Goal: Transaction & Acquisition: Book appointment/travel/reservation

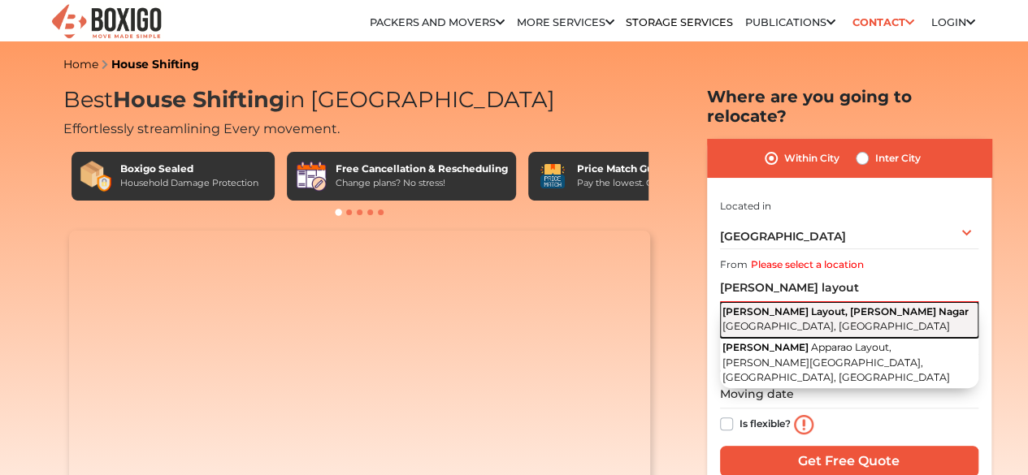
click at [818, 305] on span "[PERSON_NAME] Layout, [PERSON_NAME] Nagar" at bounding box center [845, 311] width 246 height 12
type input "[PERSON_NAME] Layout, [PERSON_NAME][GEOGRAPHIC_DATA], [GEOGRAPHIC_DATA], [GEOGR…"
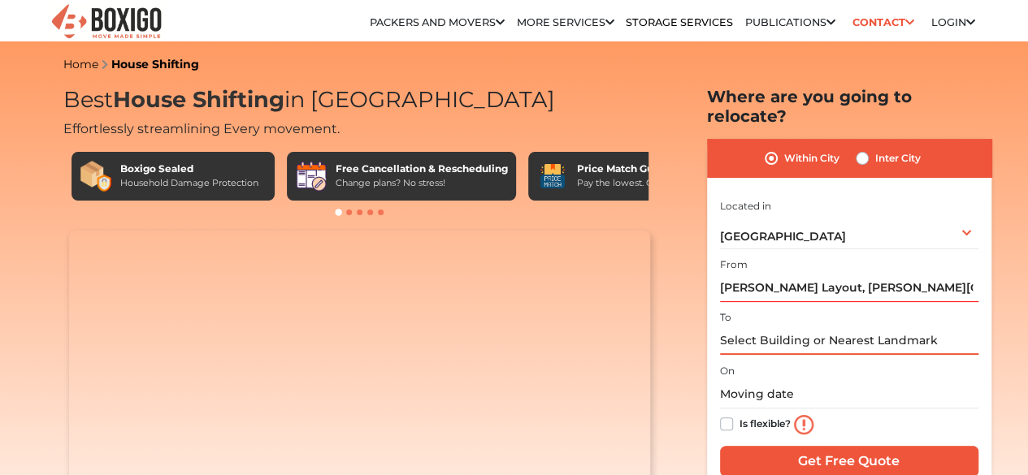
click at [783, 333] on input "text" at bounding box center [849, 341] width 258 height 28
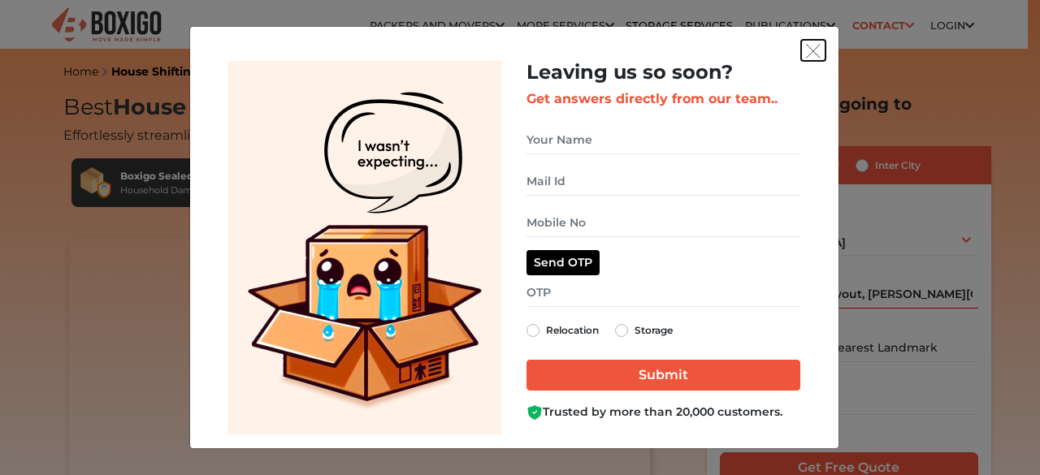
click at [813, 53] on img "get free quote dialog" at bounding box center [813, 51] width 15 height 15
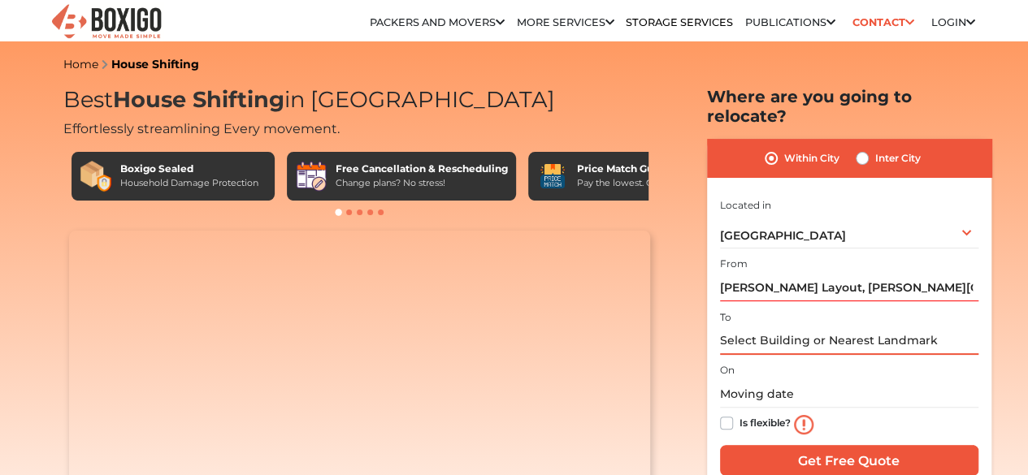
click at [783, 329] on input "text" at bounding box center [849, 341] width 258 height 28
paste input "RRV Layout, [PERSON_NAME] Nagar"
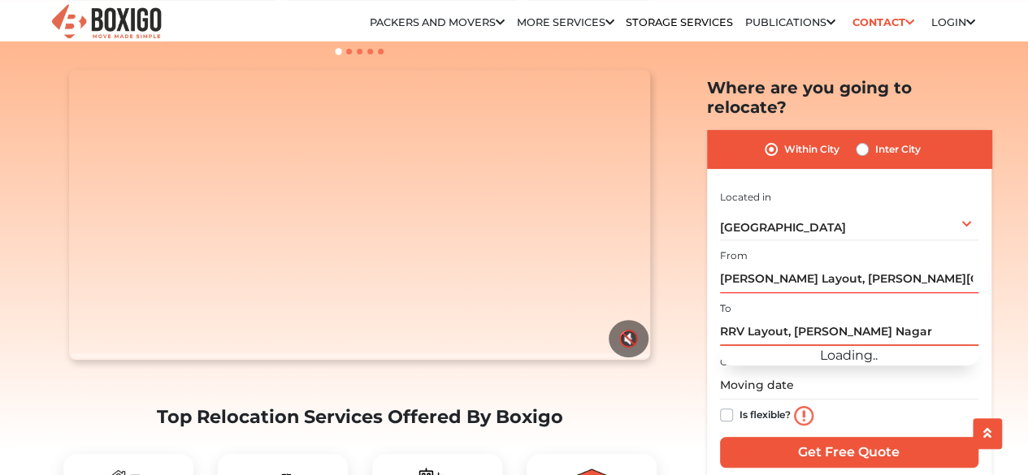
scroll to position [162, 0]
click at [916, 318] on input "RRV Layout, [PERSON_NAME] Nagar" at bounding box center [849, 332] width 258 height 28
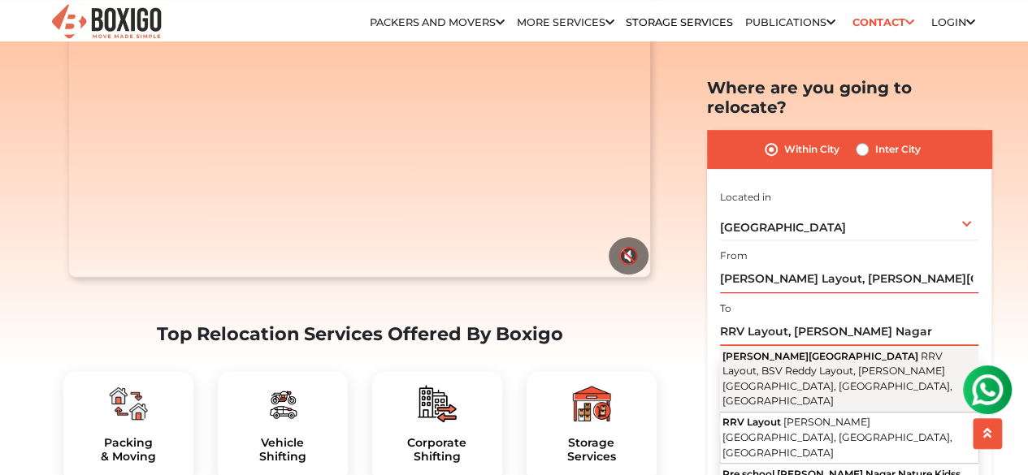
scroll to position [0, 0]
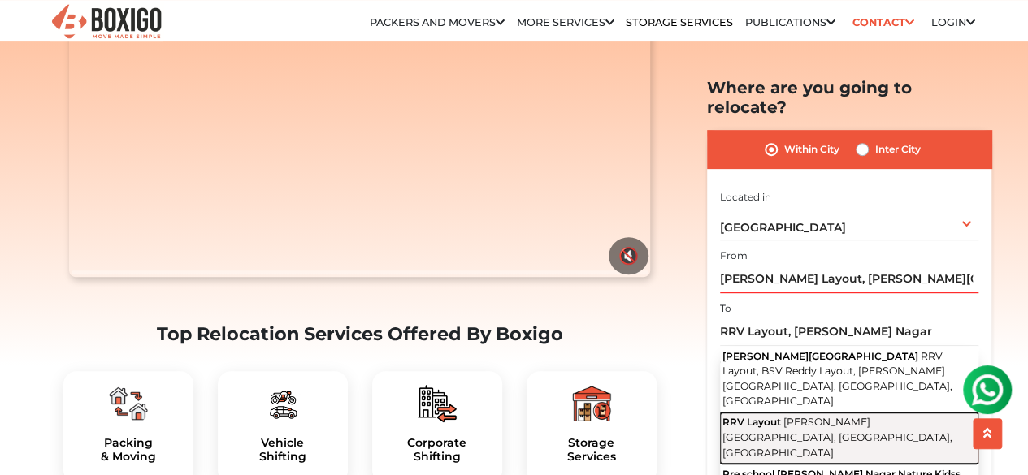
click at [823, 416] on span "[PERSON_NAME][GEOGRAPHIC_DATA], [GEOGRAPHIC_DATA], [GEOGRAPHIC_DATA]" at bounding box center [837, 437] width 230 height 42
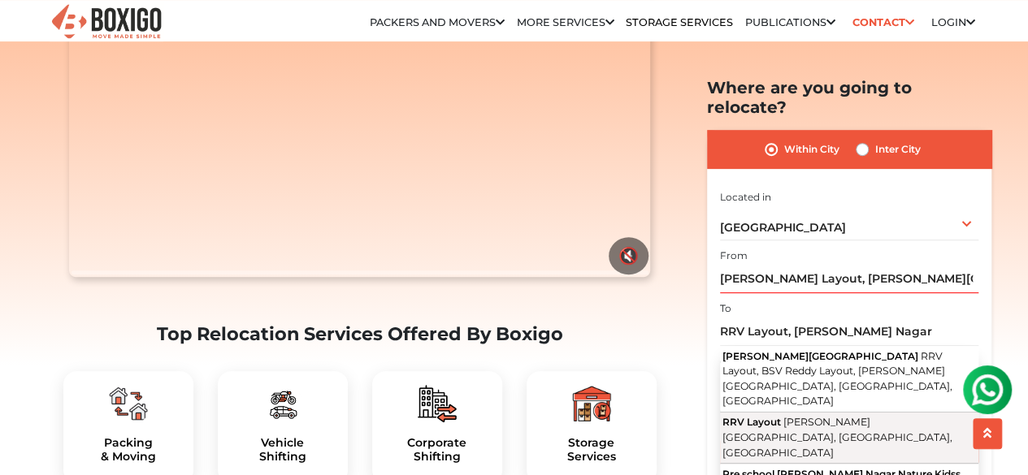
type input "RRV Layout, [PERSON_NAME][GEOGRAPHIC_DATA], [GEOGRAPHIC_DATA], [GEOGRAPHIC_DATA]"
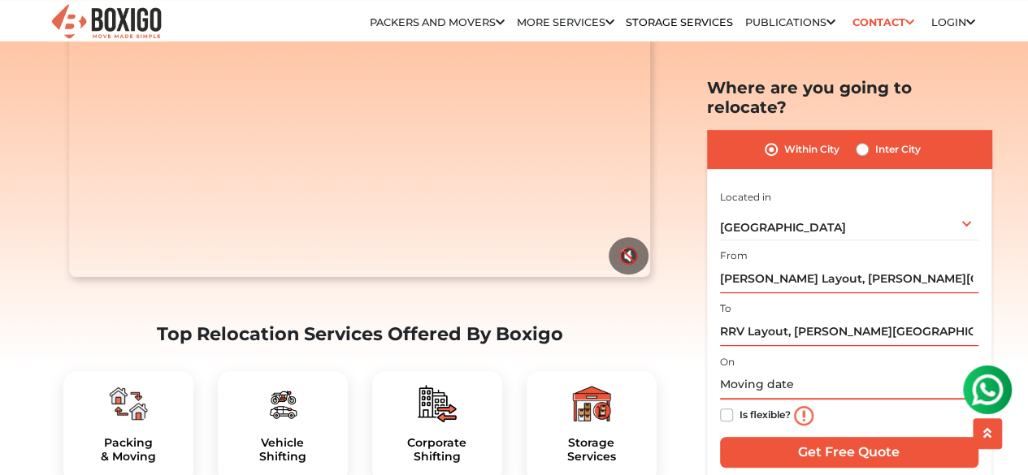
click at [779, 371] on input "text" at bounding box center [849, 385] width 258 height 28
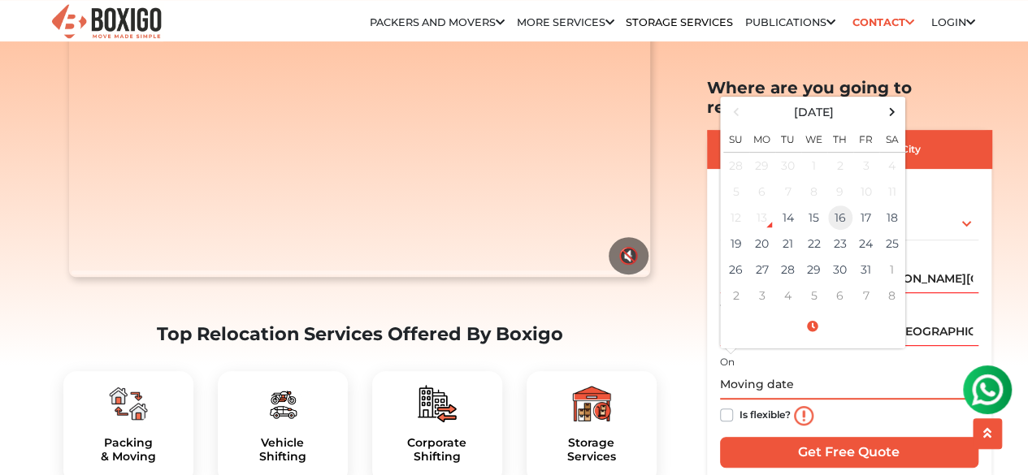
click at [835, 205] on td "16" at bounding box center [840, 218] width 26 height 26
type input "[DATE] 12:00 AM"
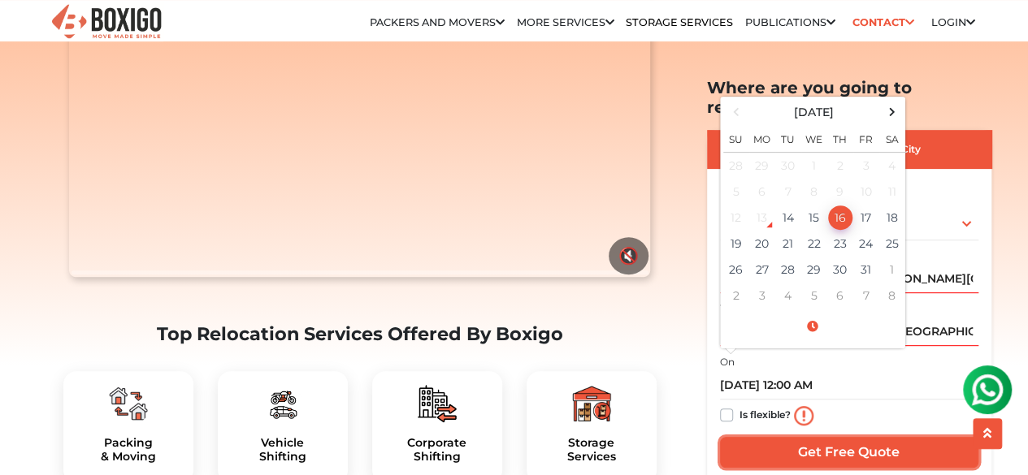
click at [876, 437] on input "Get Free Quote" at bounding box center [849, 452] width 258 height 31
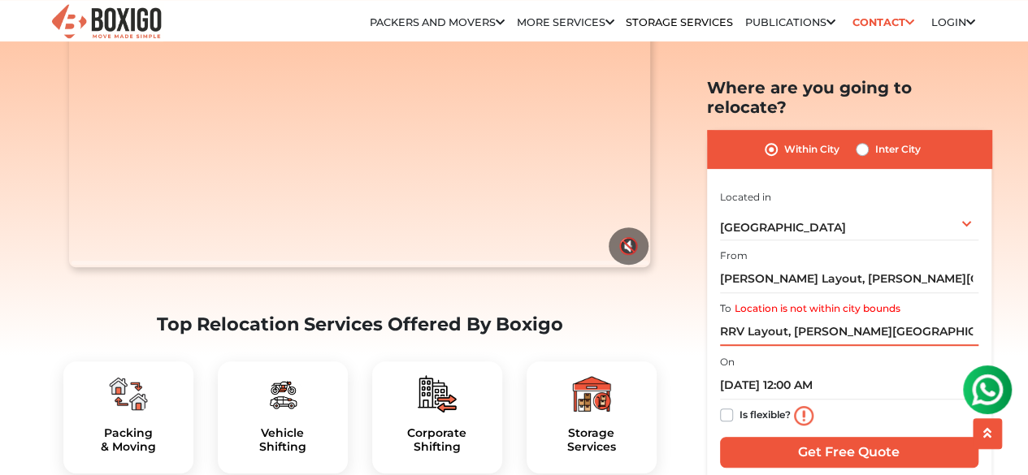
scroll to position [244, 0]
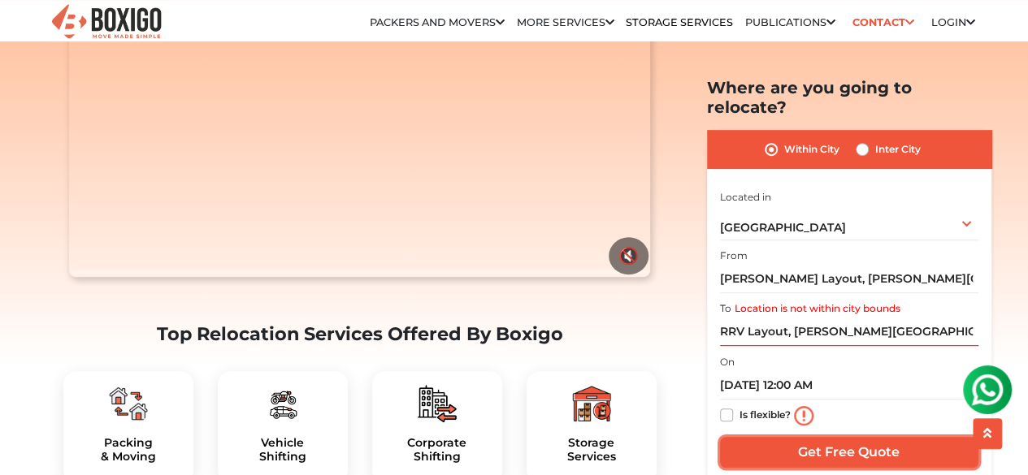
click at [864, 437] on input "Get Free Quote" at bounding box center [849, 452] width 258 height 31
click at [768, 318] on input "RRV Layout, [PERSON_NAME][GEOGRAPHIC_DATA], [GEOGRAPHIC_DATA], [GEOGRAPHIC_DATA]" at bounding box center [849, 332] width 258 height 28
click at [790, 301] on label "Location is not within city bounds" at bounding box center [817, 308] width 166 height 15
click at [790, 318] on input "RRV Layout, [PERSON_NAME][GEOGRAPHIC_DATA], [GEOGRAPHIC_DATA], [GEOGRAPHIC_DATA]" at bounding box center [849, 332] width 258 height 28
drag, startPoint x: 793, startPoint y: 313, endPoint x: 651, endPoint y: 316, distance: 142.2
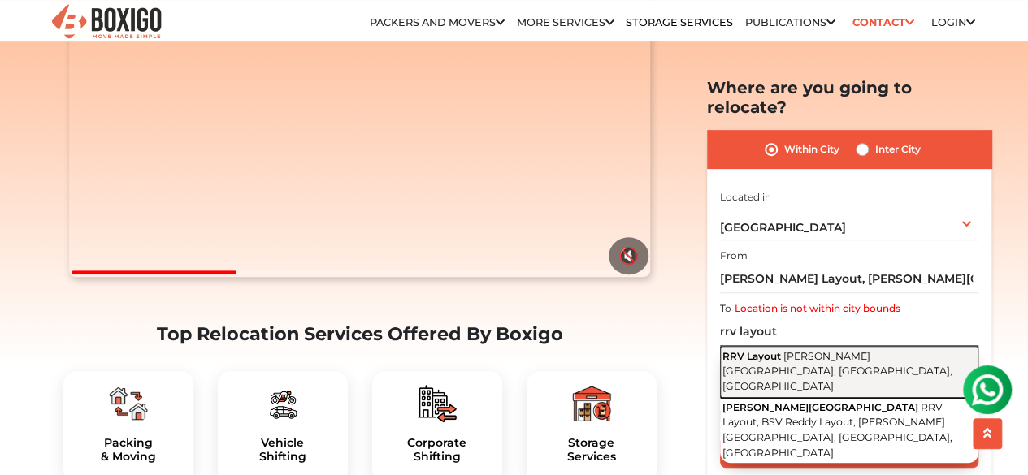
click at [771, 349] on span "RRV Layout" at bounding box center [751, 355] width 58 height 12
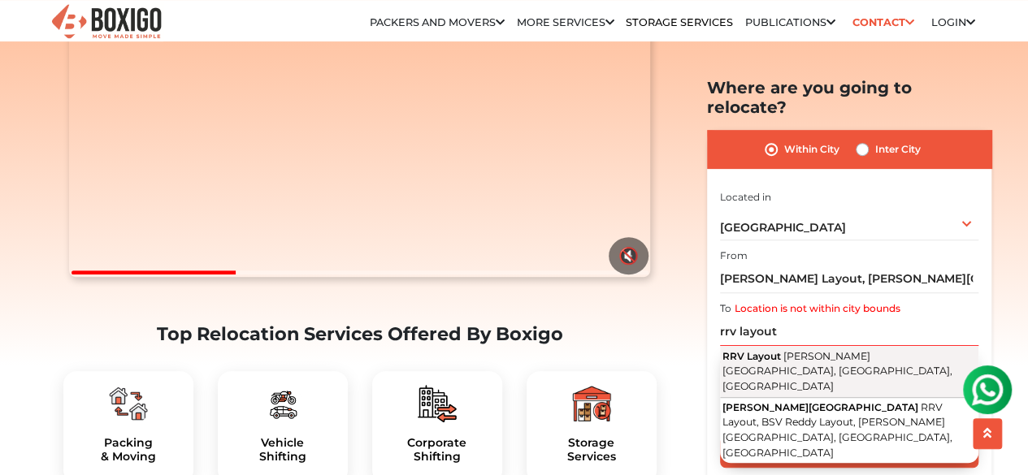
type input "RRV Layout, [PERSON_NAME][GEOGRAPHIC_DATA], [GEOGRAPHIC_DATA], [GEOGRAPHIC_DATA]"
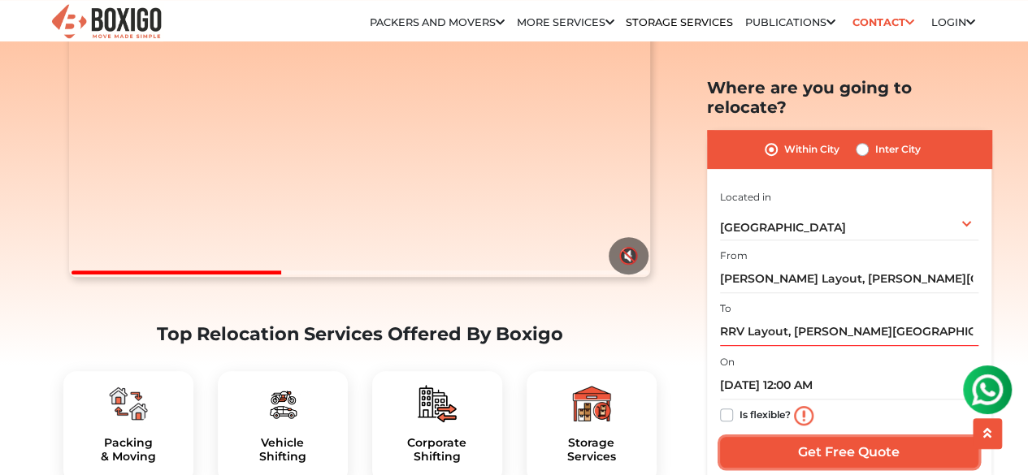
click at [826, 437] on input "Get Free Quote" at bounding box center [849, 452] width 258 height 31
